Goal: Information Seeking & Learning: Learn about a topic

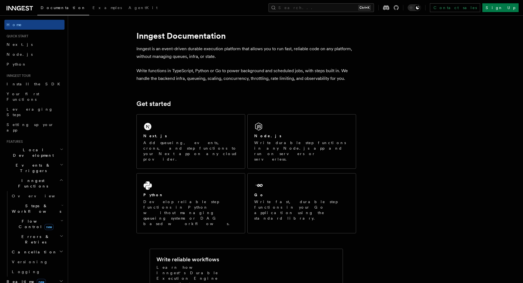
click at [60, 219] on icon "button" at bounding box center [61, 221] width 3 height 4
click at [53, 201] on h2 "Steps & Workflows" at bounding box center [37, 208] width 55 height 15
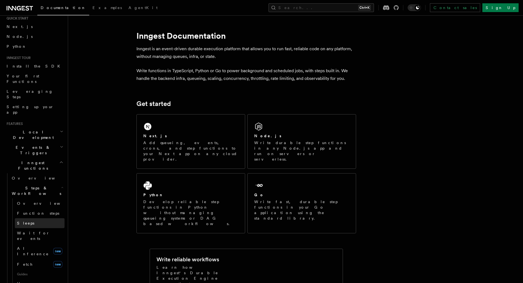
scroll to position [27, 0]
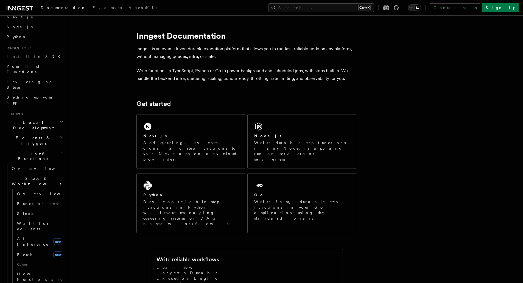
click at [60, 135] on icon "button" at bounding box center [62, 137] width 4 height 4
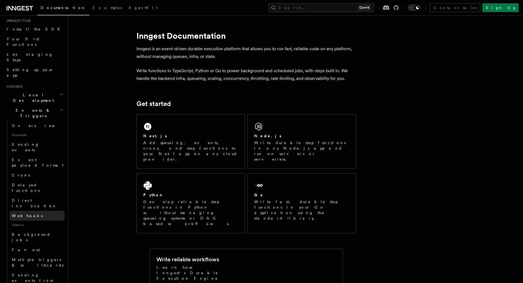
scroll to position [82, 0]
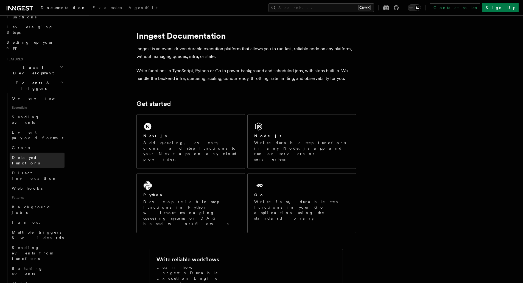
click at [40, 155] on span "Delayed functions" at bounding box center [26, 160] width 28 height 10
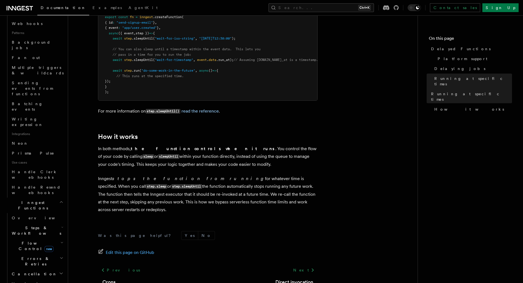
scroll to position [275, 0]
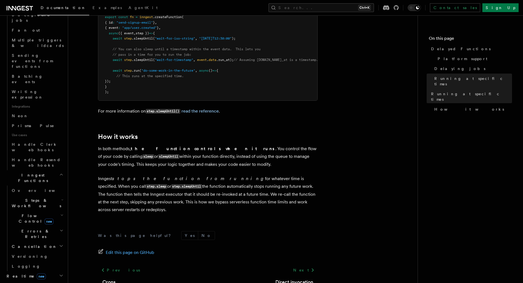
click at [49, 271] on h2 "Realtime new" at bounding box center [34, 276] width 60 height 10
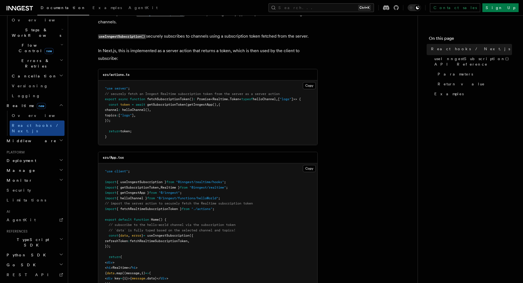
scroll to position [82, 0]
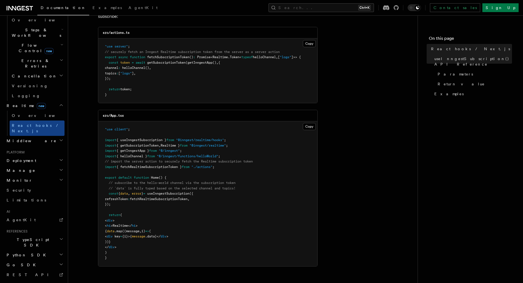
click at [44, 156] on h2 "Deployment" at bounding box center [34, 161] width 60 height 10
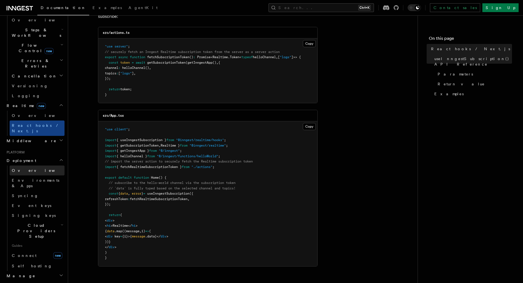
click at [41, 166] on link "Overview" at bounding box center [37, 171] width 55 height 10
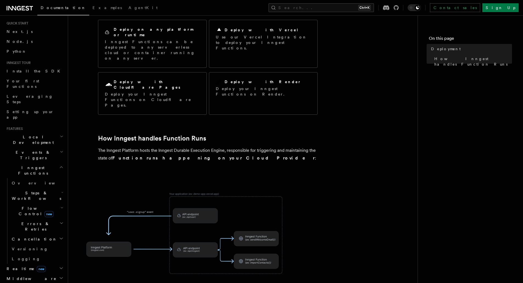
scroll to position [11, 0]
click at [41, 165] on h2 "Inngest Functions" at bounding box center [34, 172] width 60 height 15
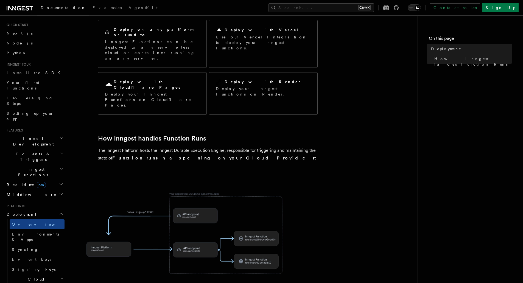
click at [24, 151] on span "Events & Triggers" at bounding box center [31, 156] width 55 height 11
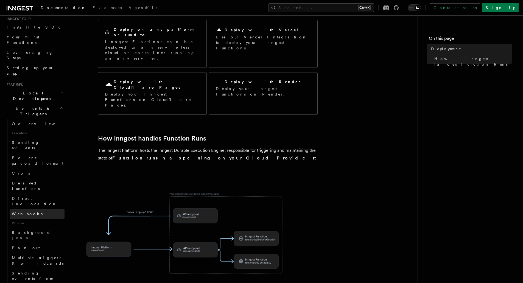
scroll to position [66, 0]
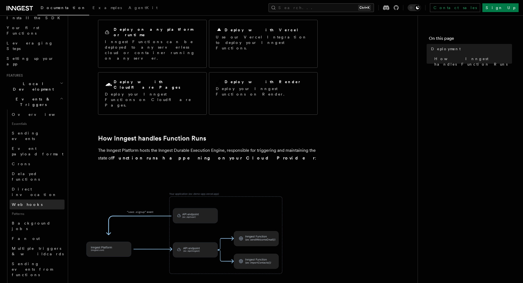
click at [38, 200] on link "Webhooks" at bounding box center [37, 205] width 55 height 10
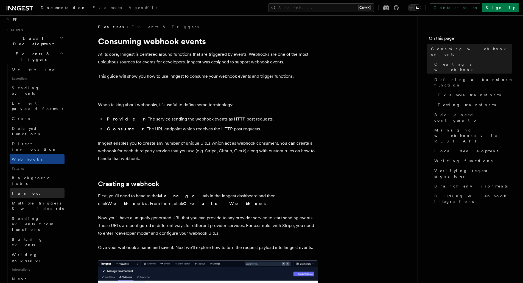
scroll to position [121, 0]
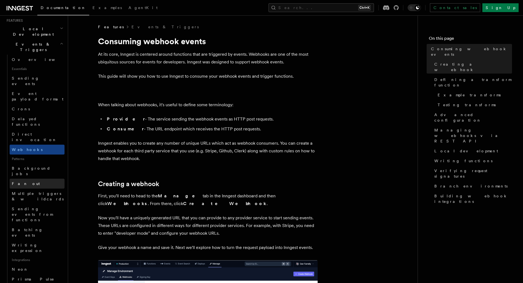
click at [31, 179] on link "Fan out" at bounding box center [37, 184] width 55 height 10
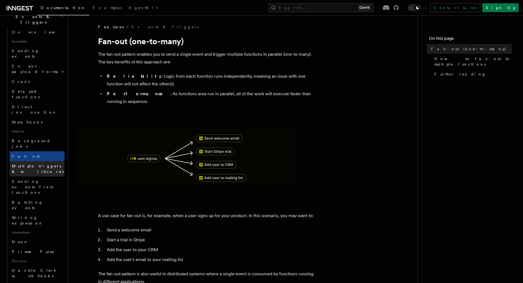
scroll to position [176, 0]
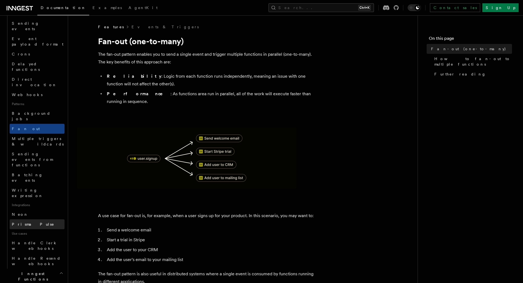
click at [34, 222] on span "Prisma Pulse" at bounding box center [33, 224] width 43 height 4
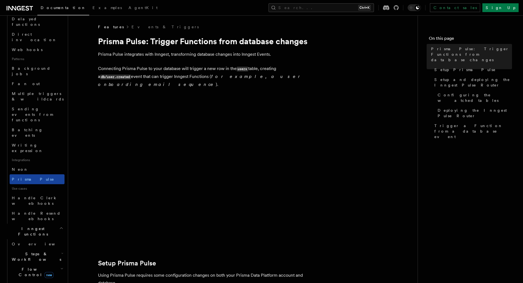
scroll to position [231, 0]
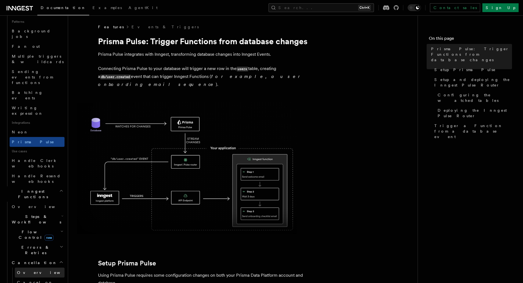
click at [42, 268] on link "Overview" at bounding box center [40, 273] width 50 height 10
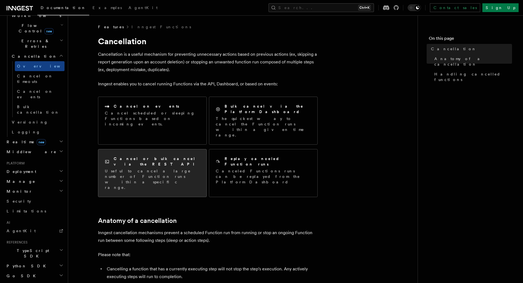
click at [142, 168] on p "Useful to cancel a large number of Function runs within a specific range." at bounding box center [152, 179] width 95 height 22
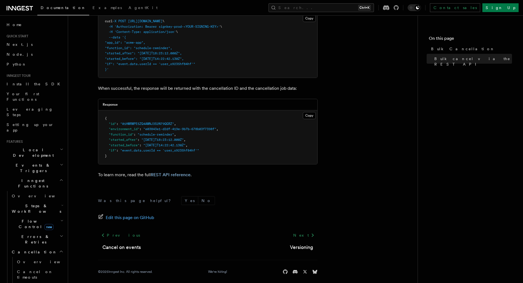
scroll to position [196, 0]
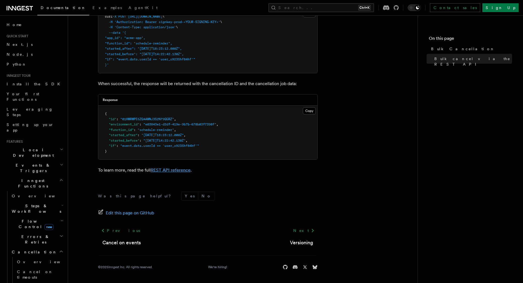
click at [172, 169] on link "REST API reference" at bounding box center [171, 170] width 40 height 5
